Goal: Task Accomplishment & Management: Complete application form

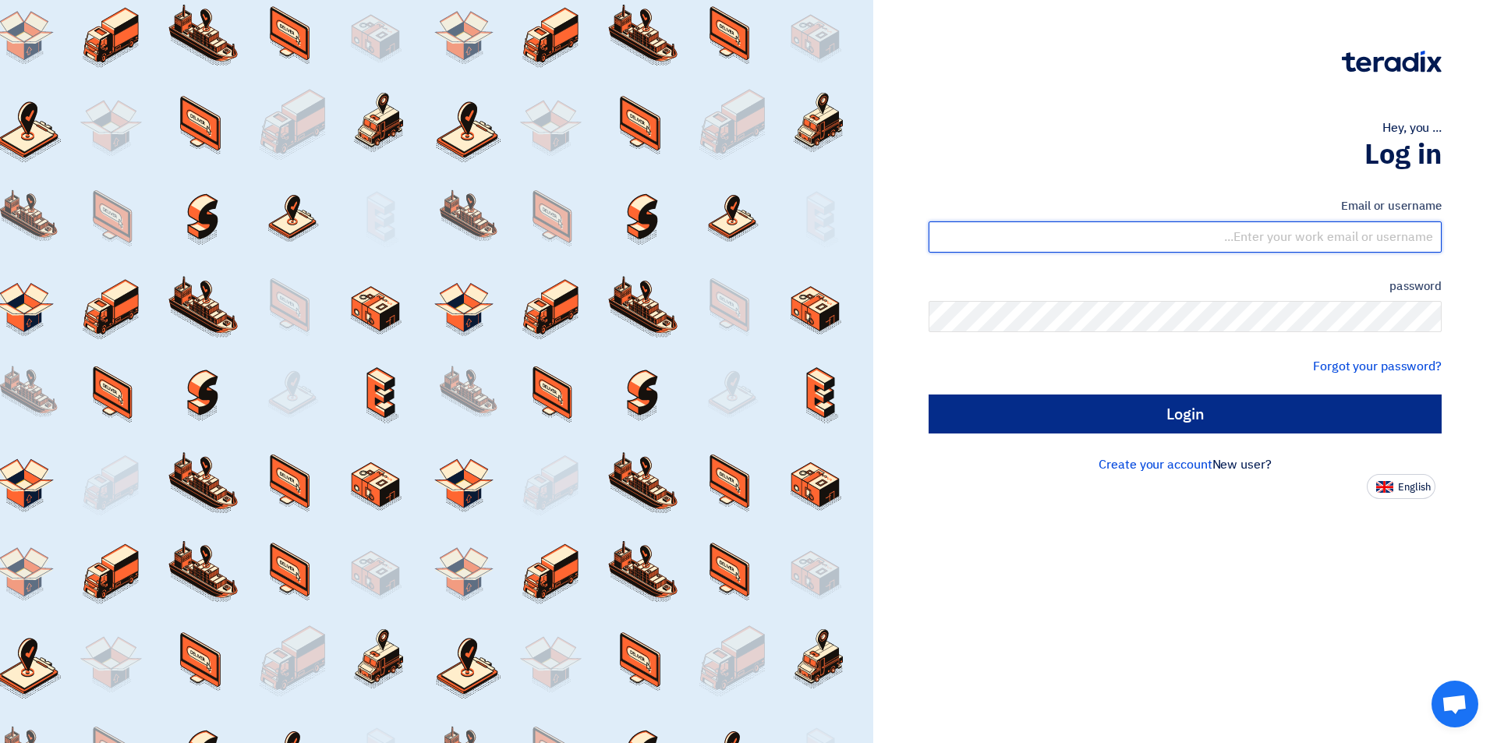
type input "sales@tareeqalkhair.com"
click at [1107, 423] on input "Login" at bounding box center [1185, 414] width 513 height 39
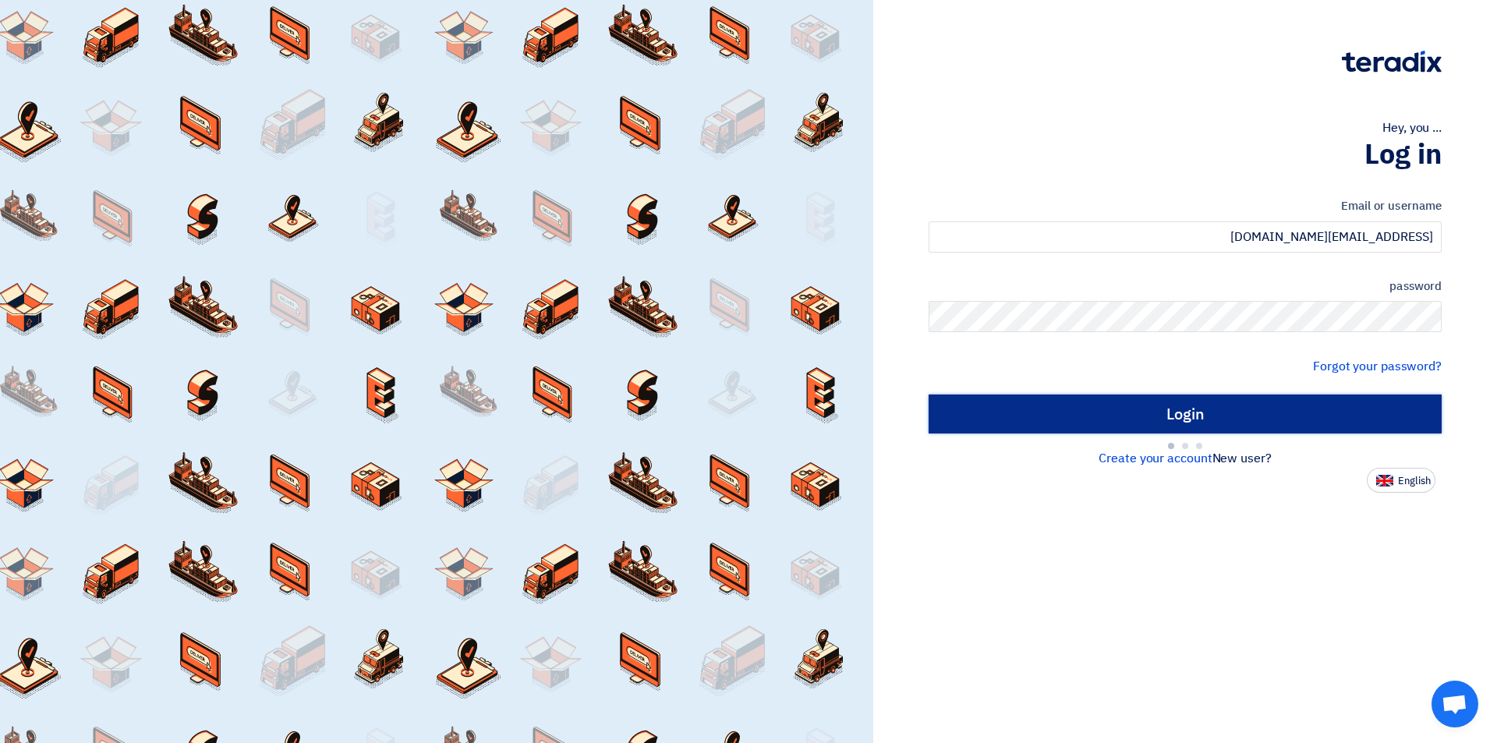
type input "Sign in"
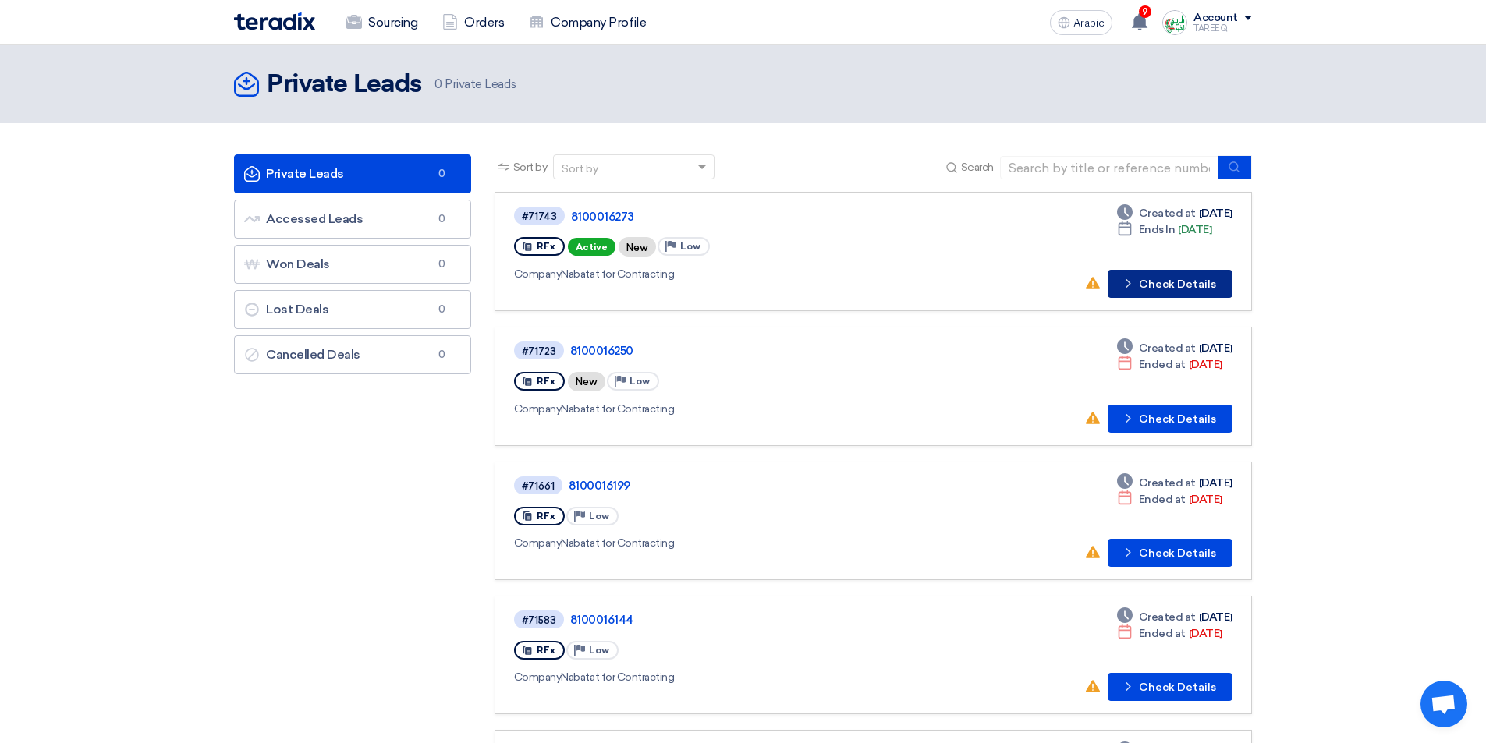
click at [1172, 289] on font "Check Details" at bounding box center [1177, 284] width 77 height 13
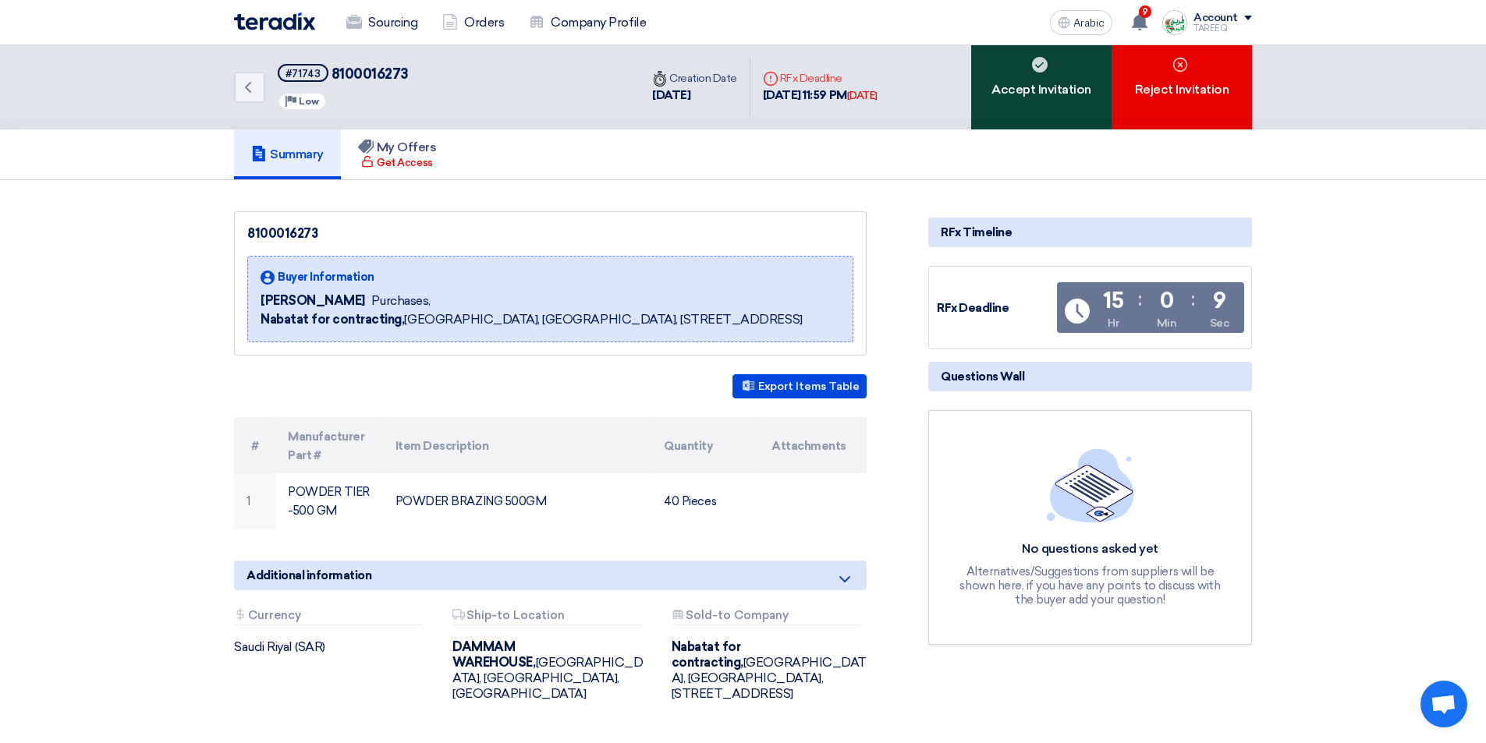
click at [1068, 96] on font "Accept Invitation" at bounding box center [1041, 89] width 100 height 15
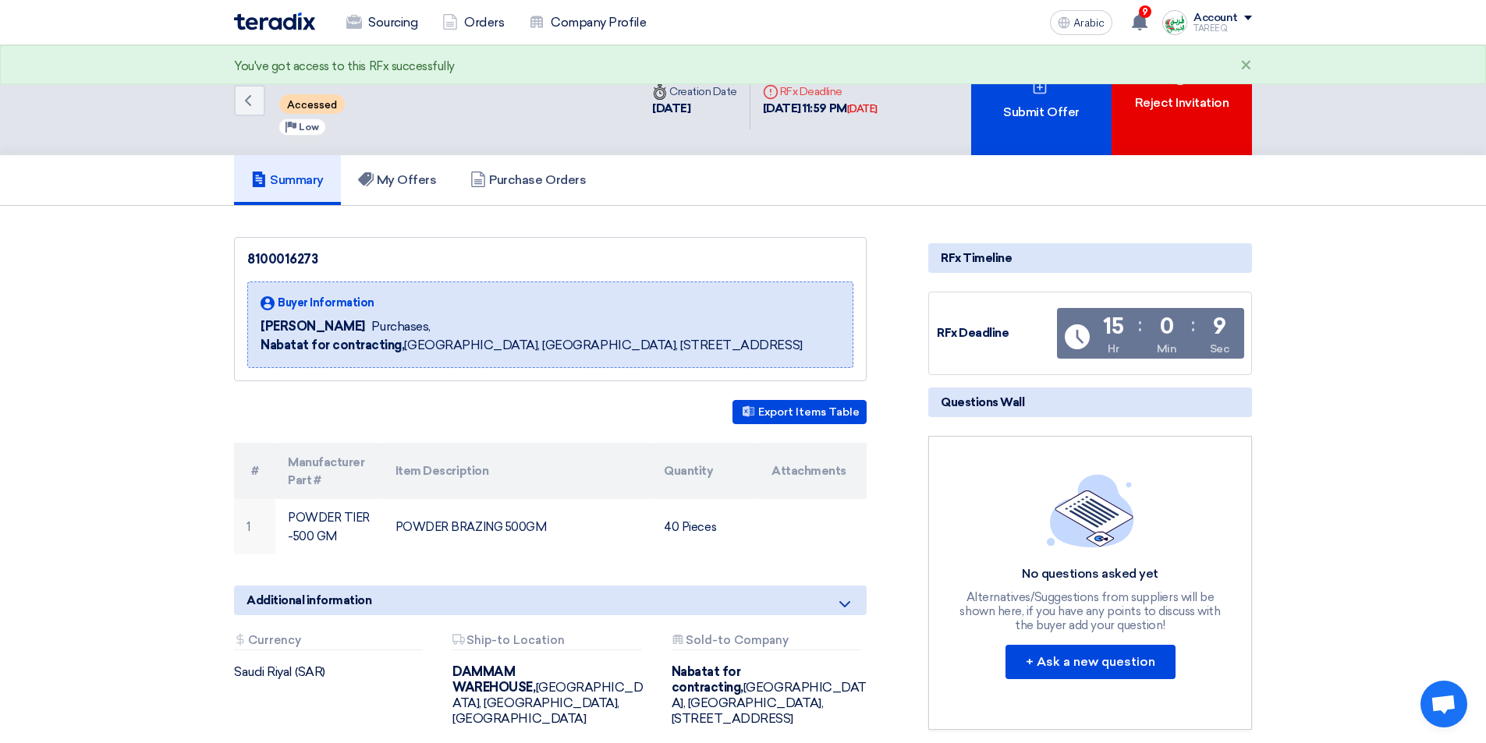
click at [1068, 94] on div "Submit Offer" at bounding box center [1041, 100] width 140 height 110
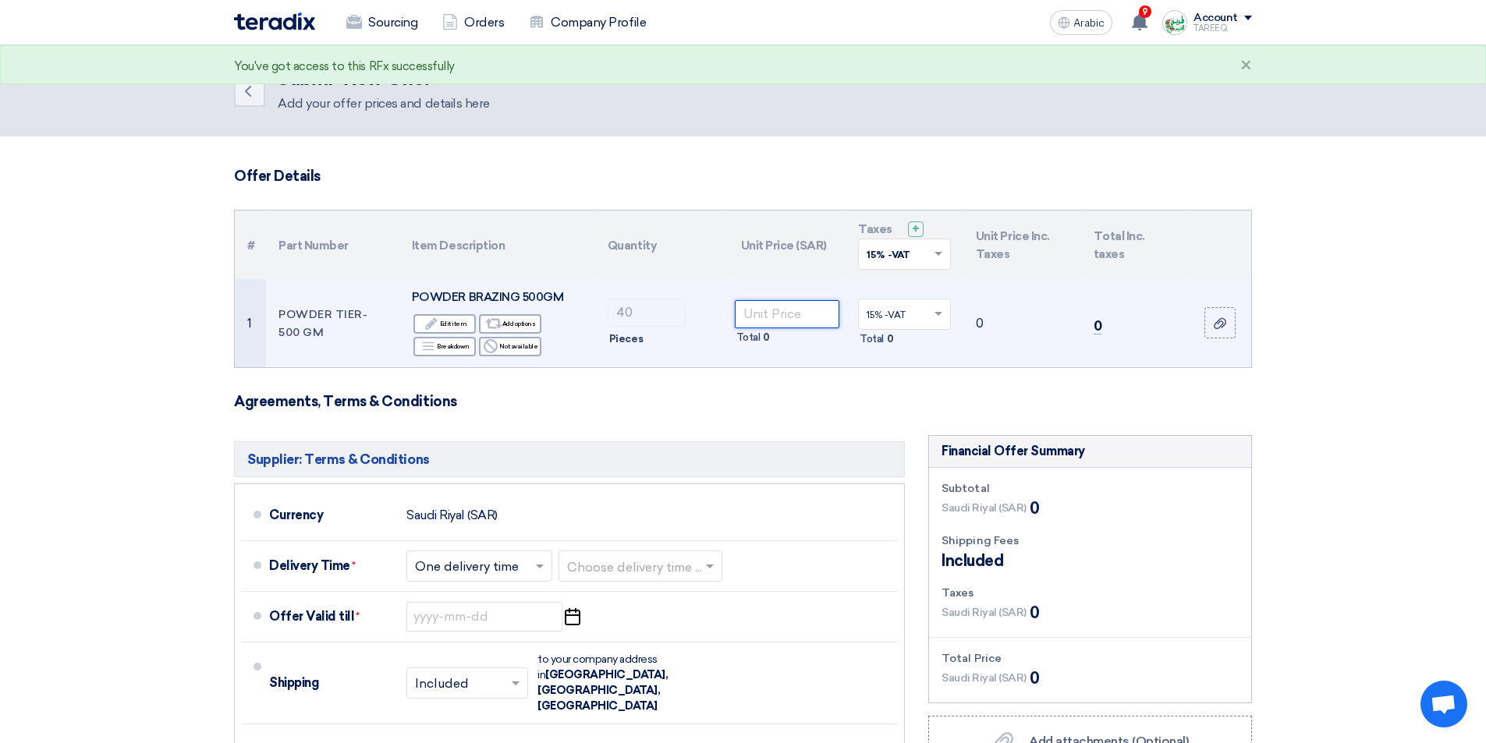
click at [801, 315] on input "number" at bounding box center [787, 314] width 105 height 28
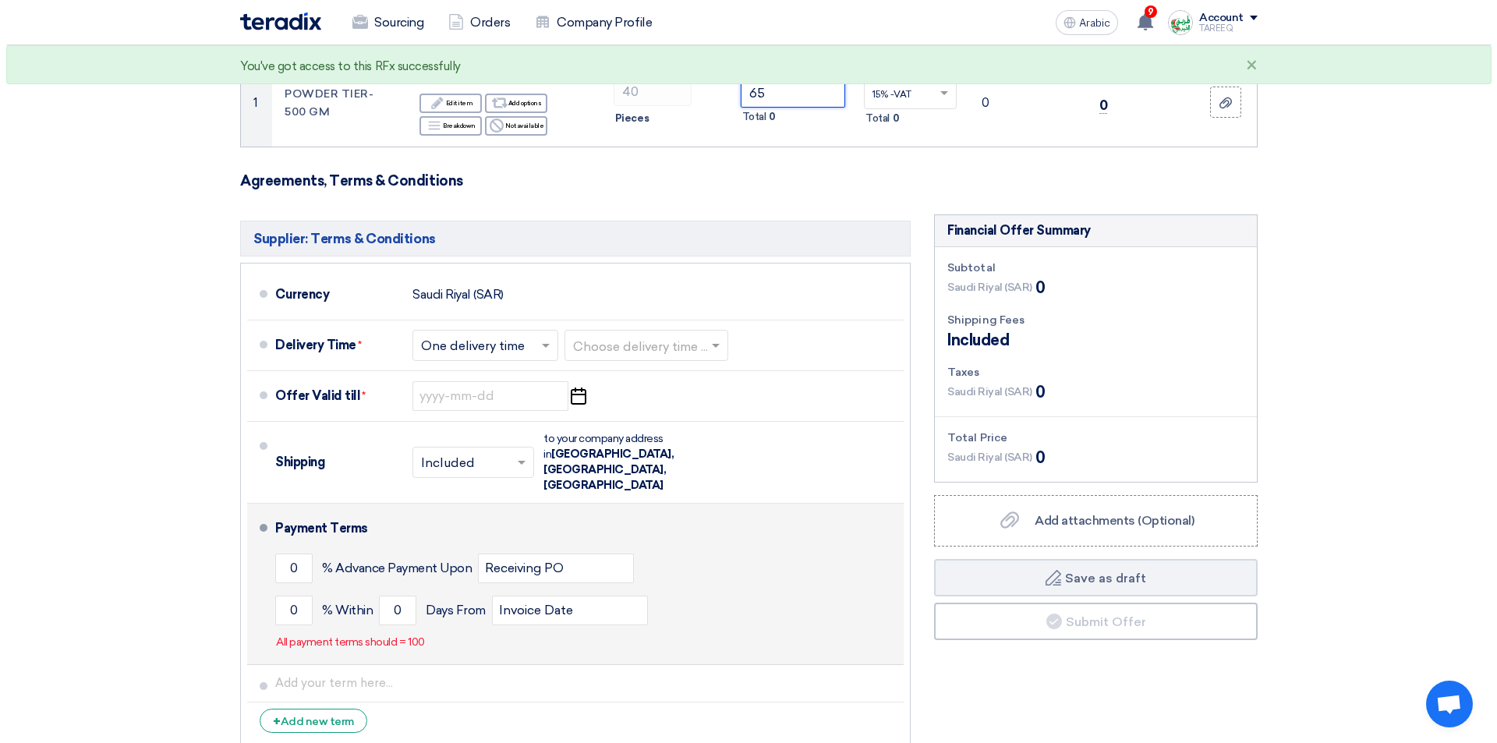
scroll to position [312, 0]
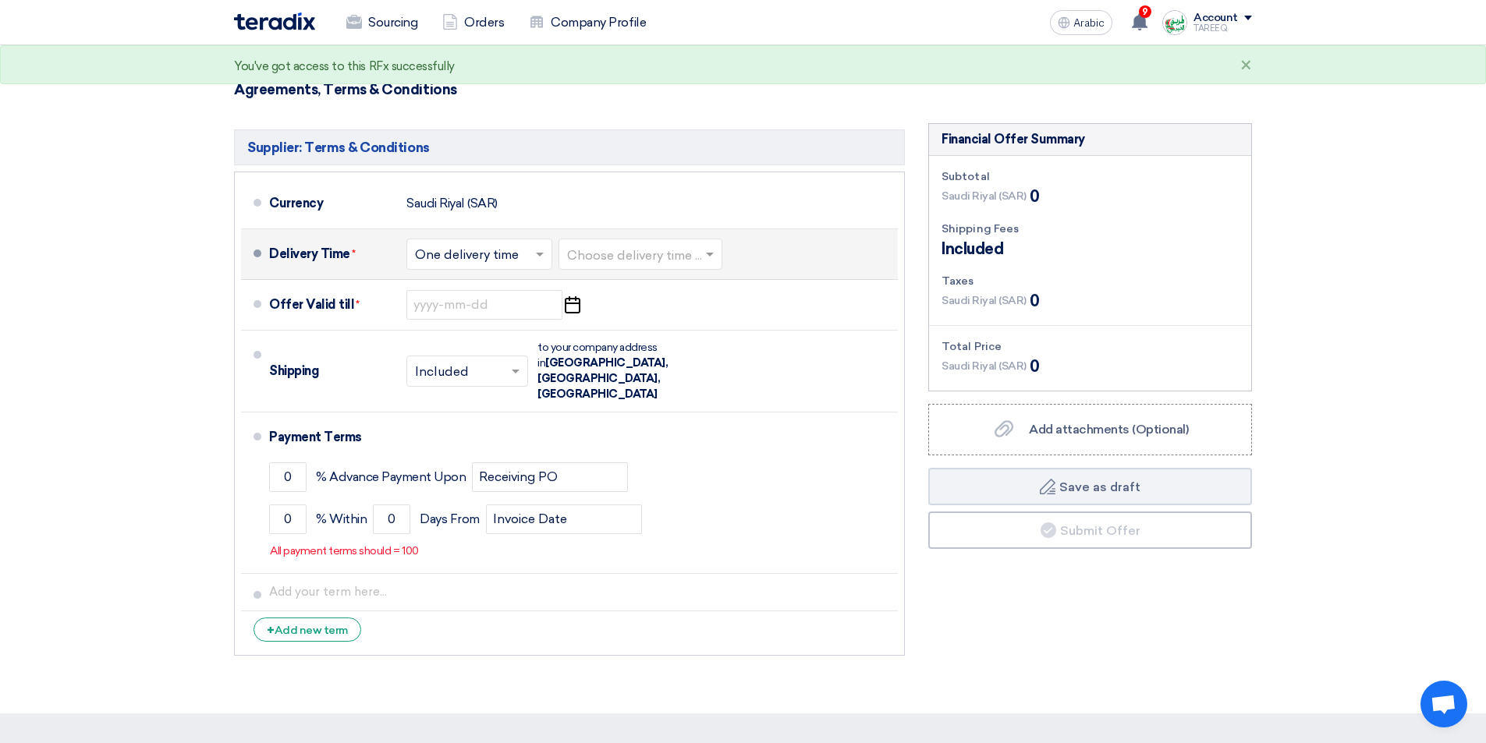
type input "65"
click at [636, 254] on input "text" at bounding box center [641, 255] width 148 height 23
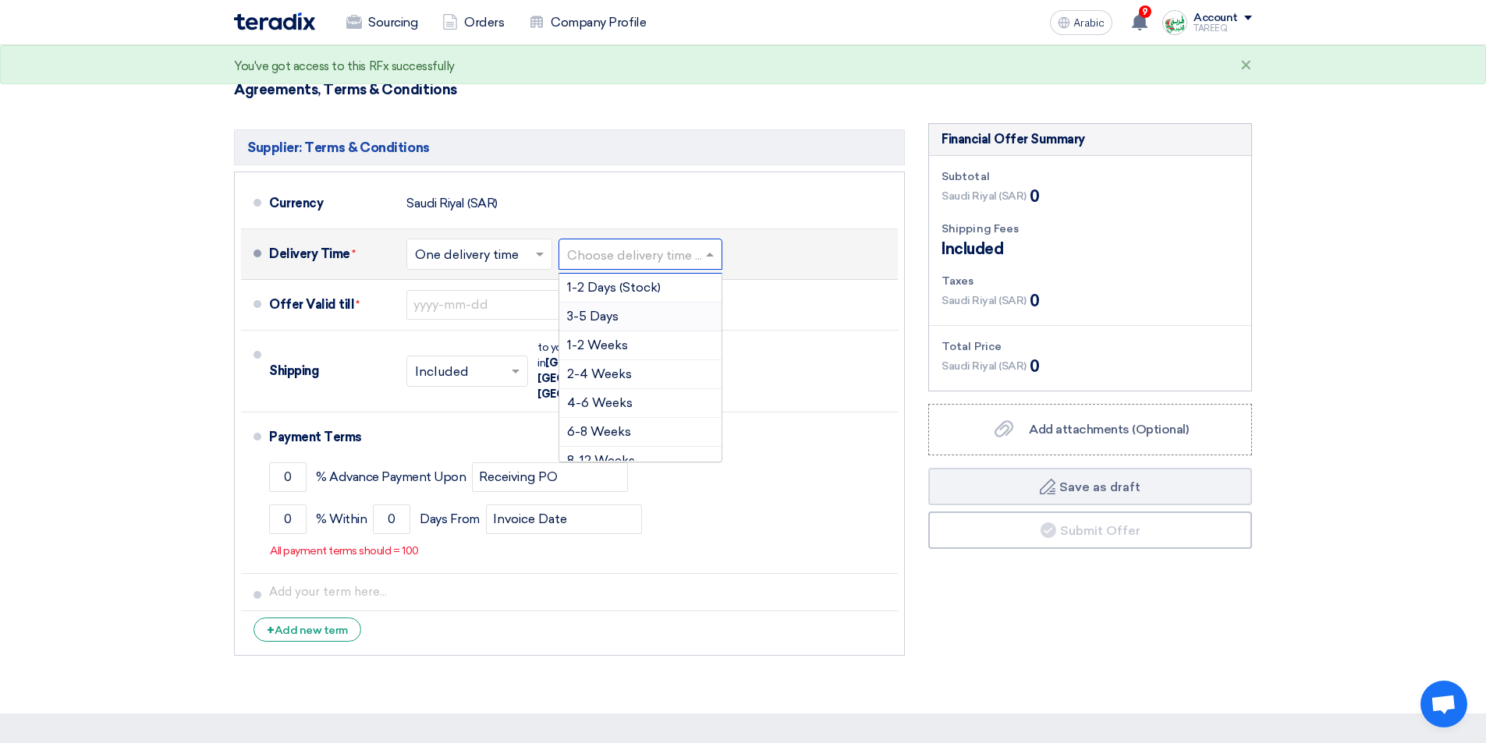
click at [583, 317] on font "3-5 Days" at bounding box center [592, 316] width 51 height 15
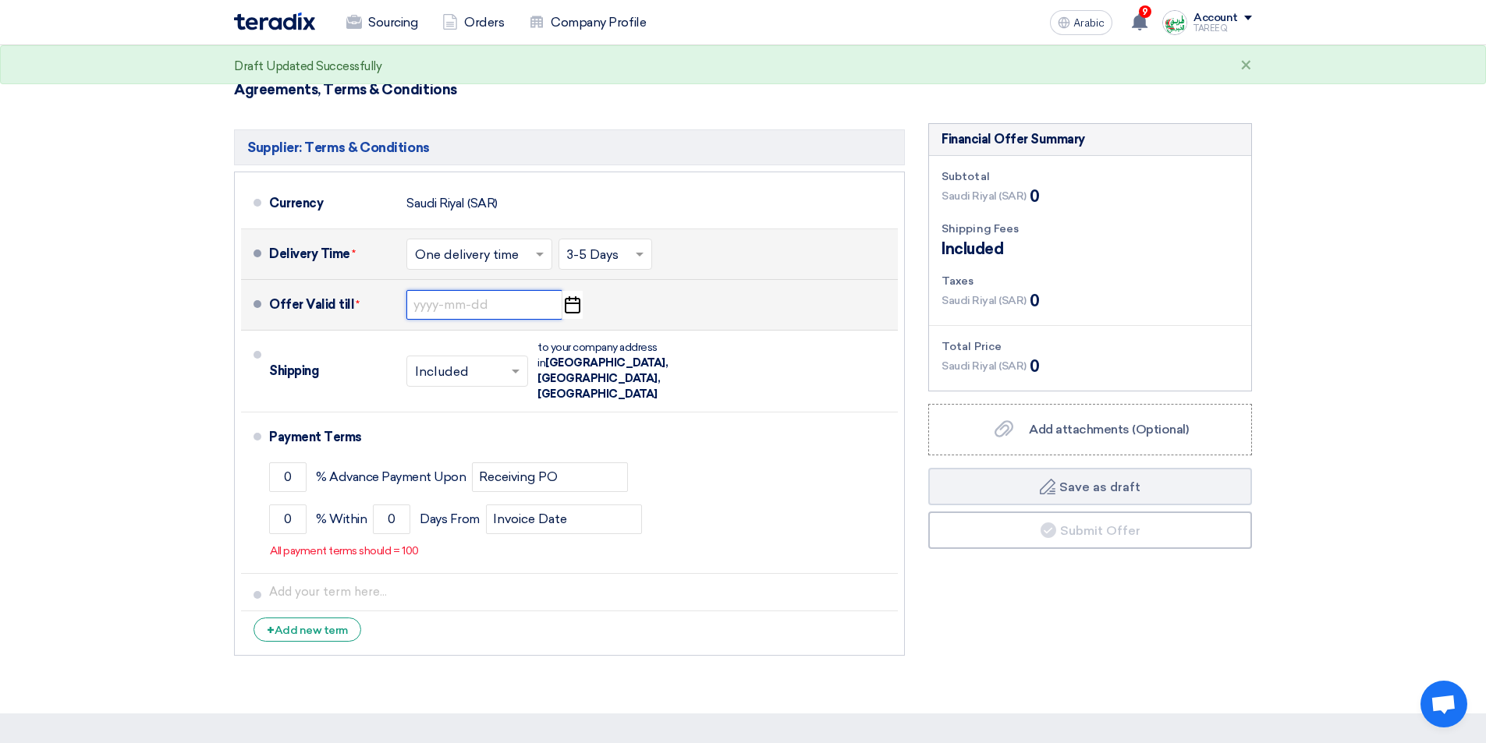
click at [431, 308] on input at bounding box center [484, 305] width 156 height 30
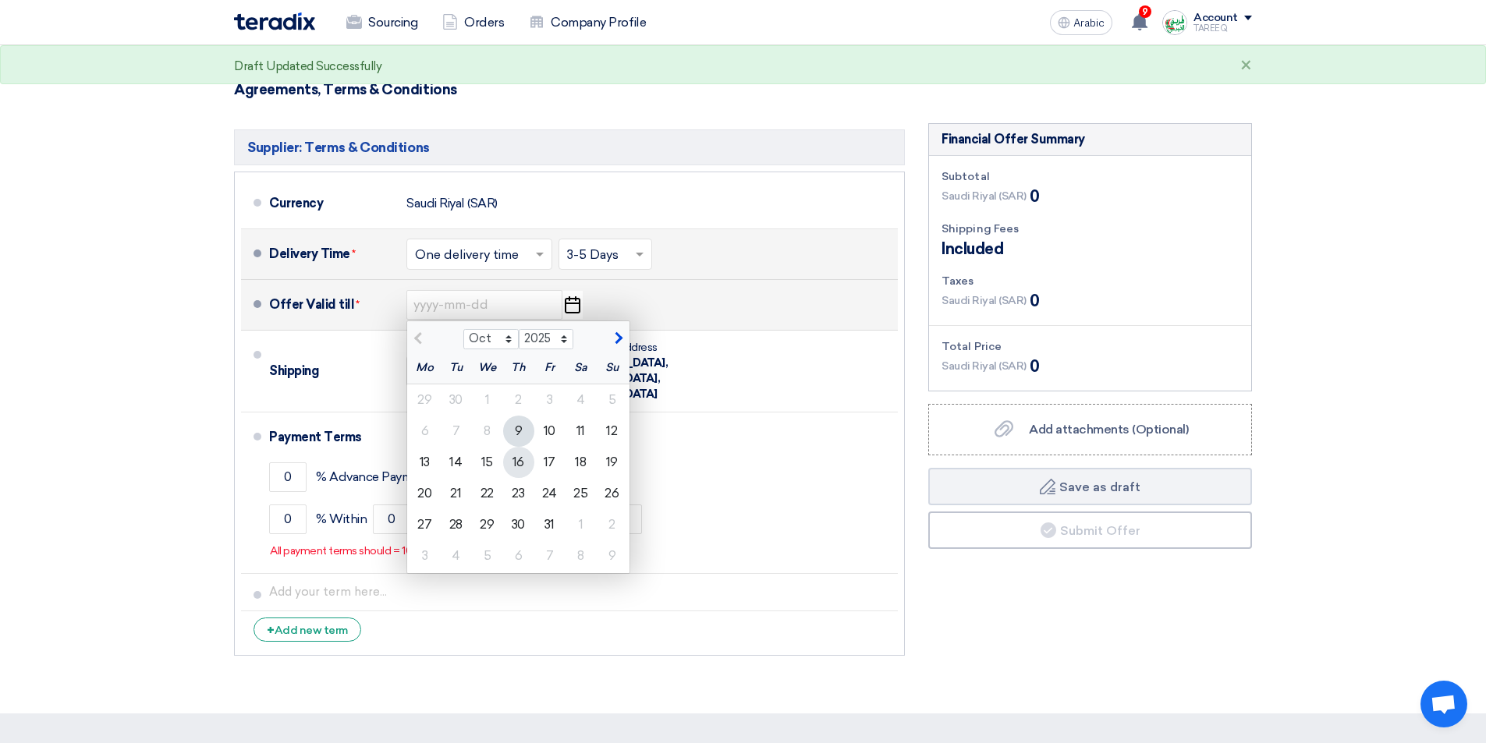
click at [526, 465] on div "16" at bounding box center [518, 462] width 31 height 31
type input "10/16/2025"
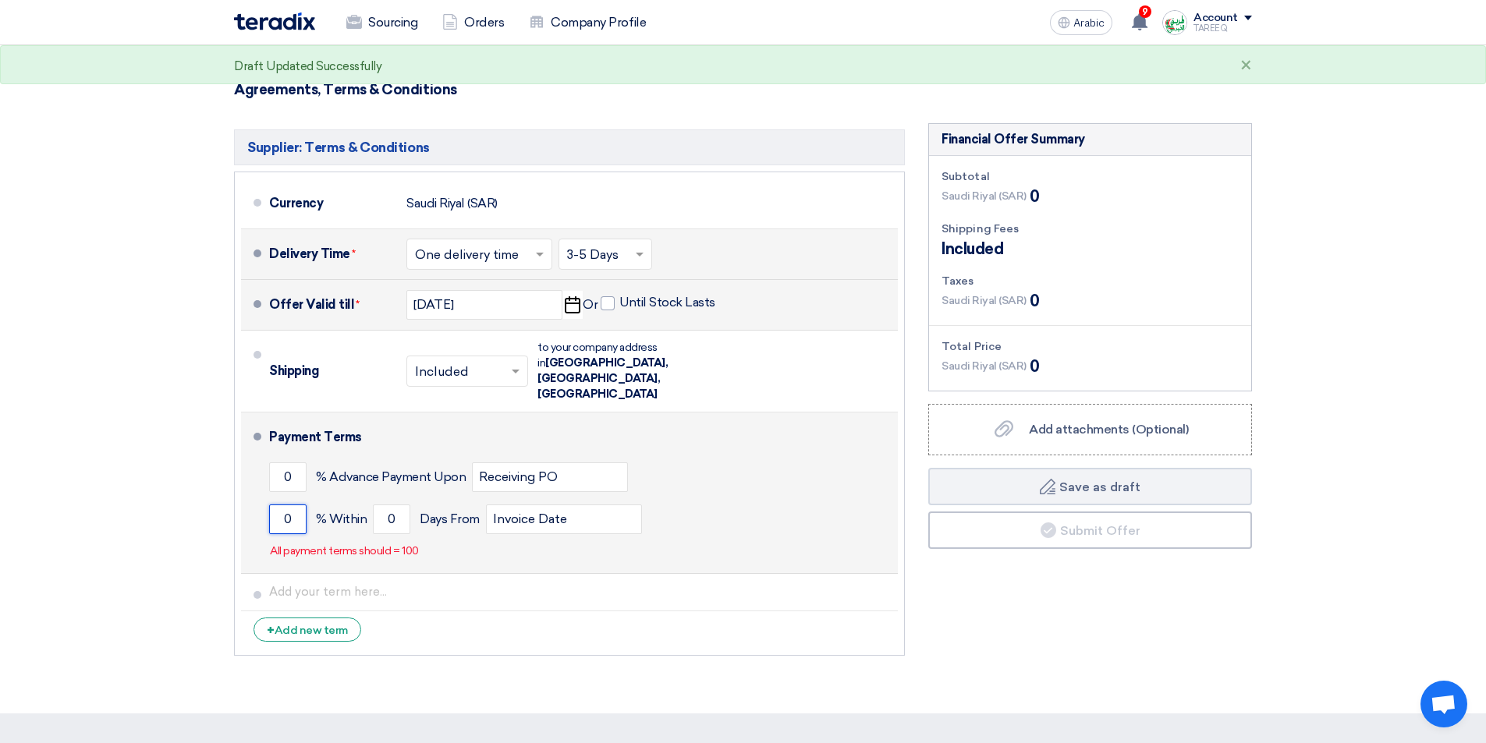
click at [269, 493] on li "Payment Terms 0 % Advance Payment Upon Receiving PO 0 % Within 0" at bounding box center [569, 493] width 657 height 161
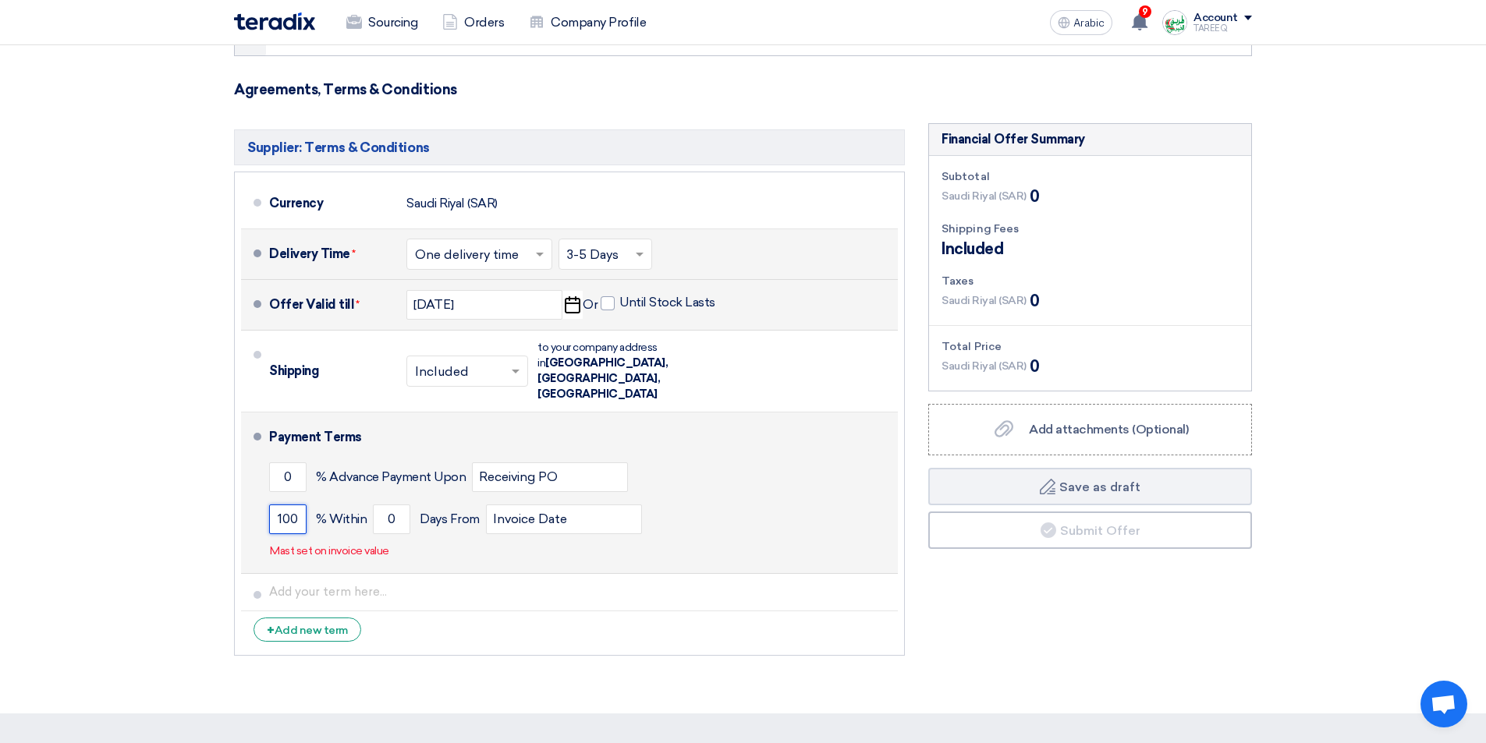
type input "100"
click at [370, 498] on div "100 % Within 0 Days From Invoice Date" at bounding box center [580, 519] width 622 height 42
click at [382, 505] on input "0" at bounding box center [391, 520] width 37 height 30
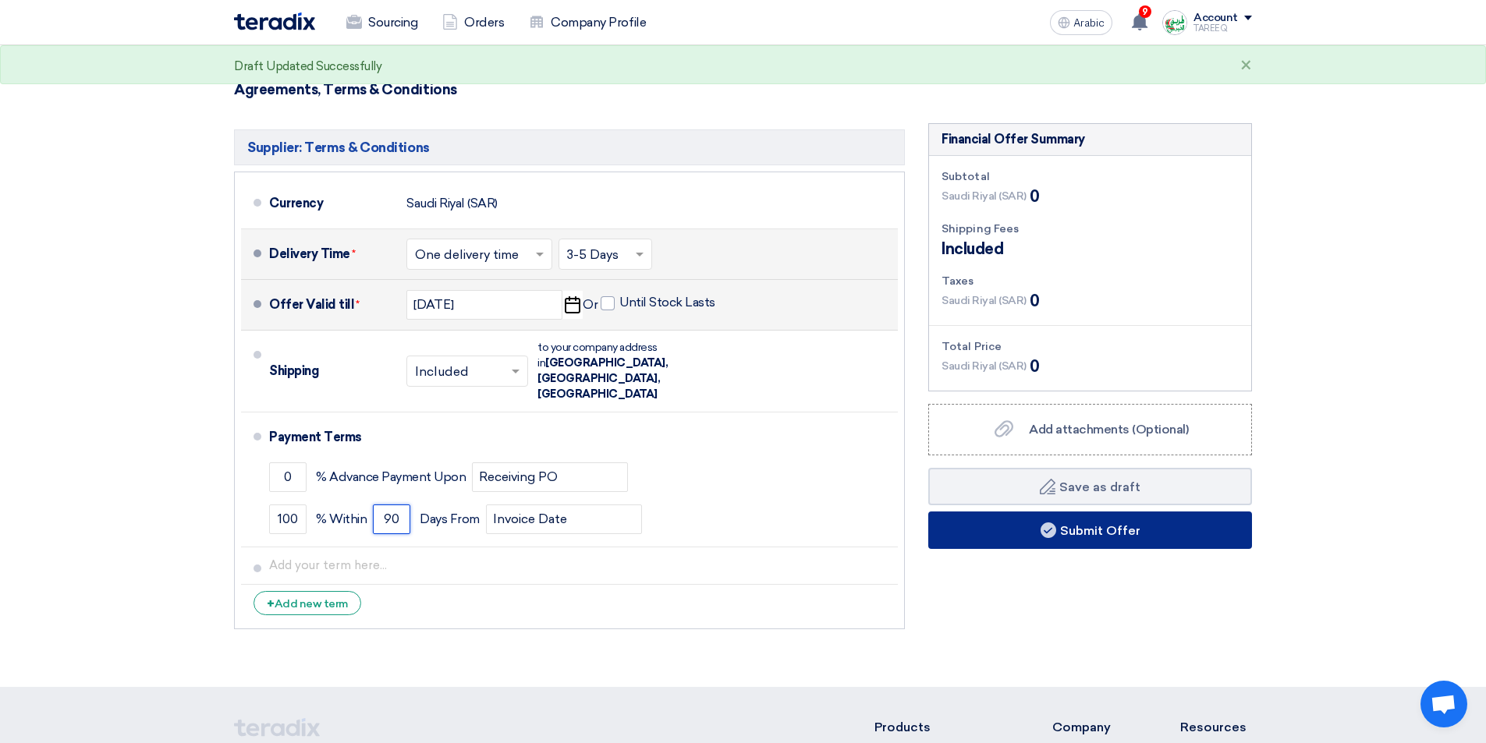
type input "90"
click at [1173, 526] on button "Submit Offer" at bounding box center [1090, 530] width 324 height 37
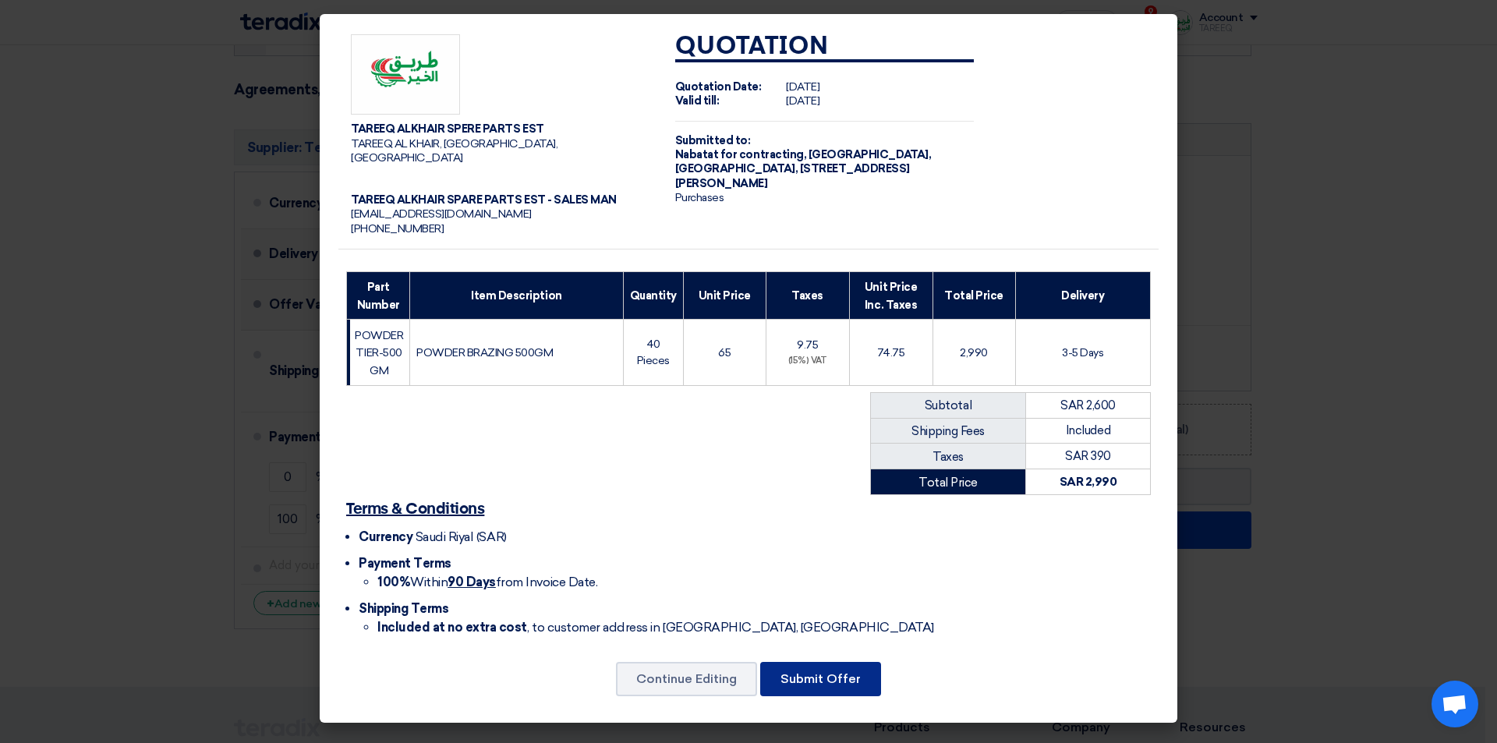
click at [834, 671] on font "Submit Offer" at bounding box center [821, 678] width 80 height 15
